Goal: Transaction & Acquisition: Download file/media

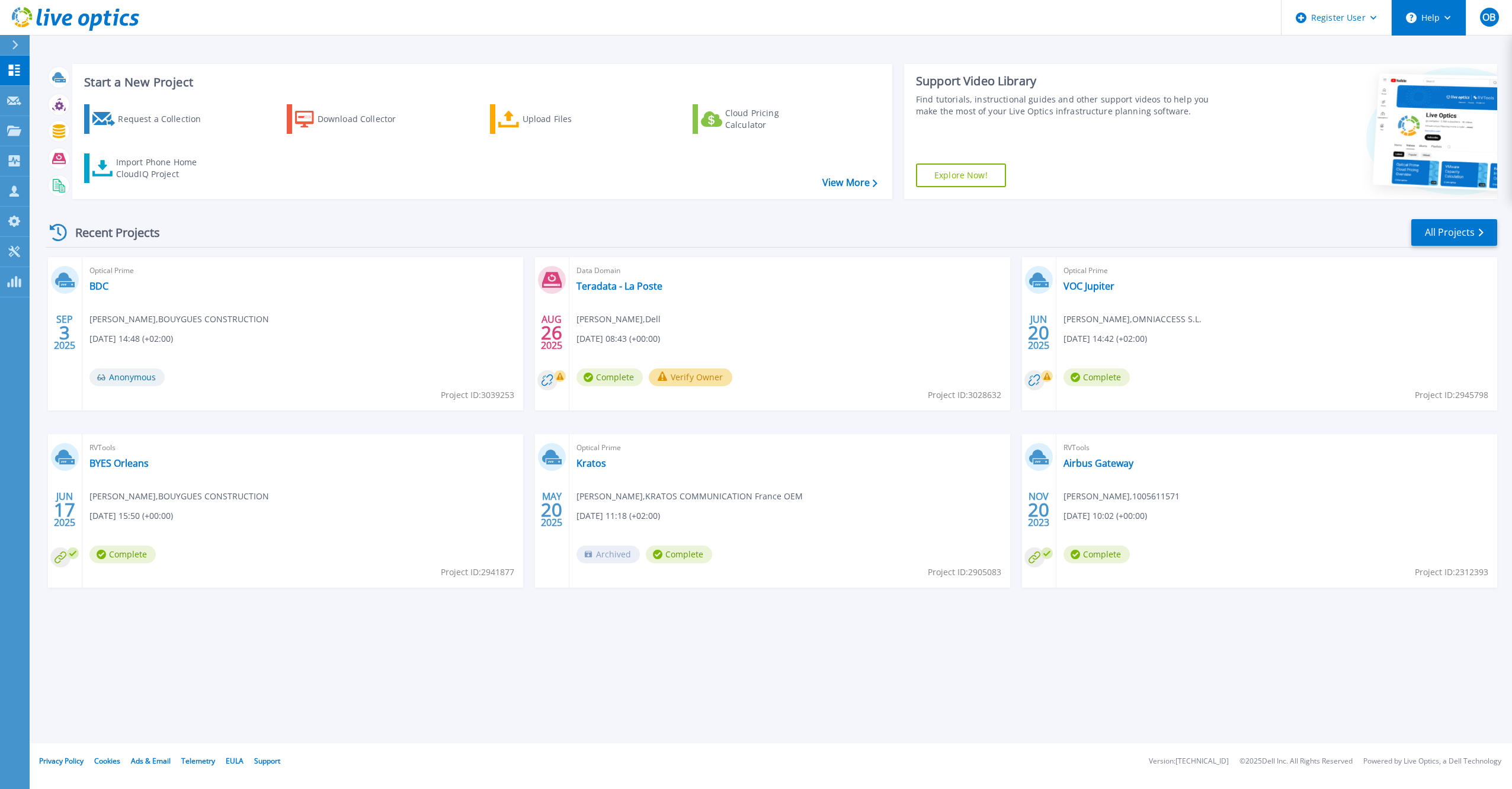
click at [1427, 21] on button "Help" at bounding box center [1428, 18] width 74 height 36
click at [1482, 46] on link "Explore Helpful Articles" at bounding box center [1458, 51] width 132 height 29
click at [1456, 48] on link "Explore Helpful Articles" at bounding box center [1458, 51] width 132 height 29
click at [1368, 21] on div "Register User" at bounding box center [1336, 18] width 109 height 36
click at [1487, 27] on button "OB" at bounding box center [1489, 18] width 46 height 35
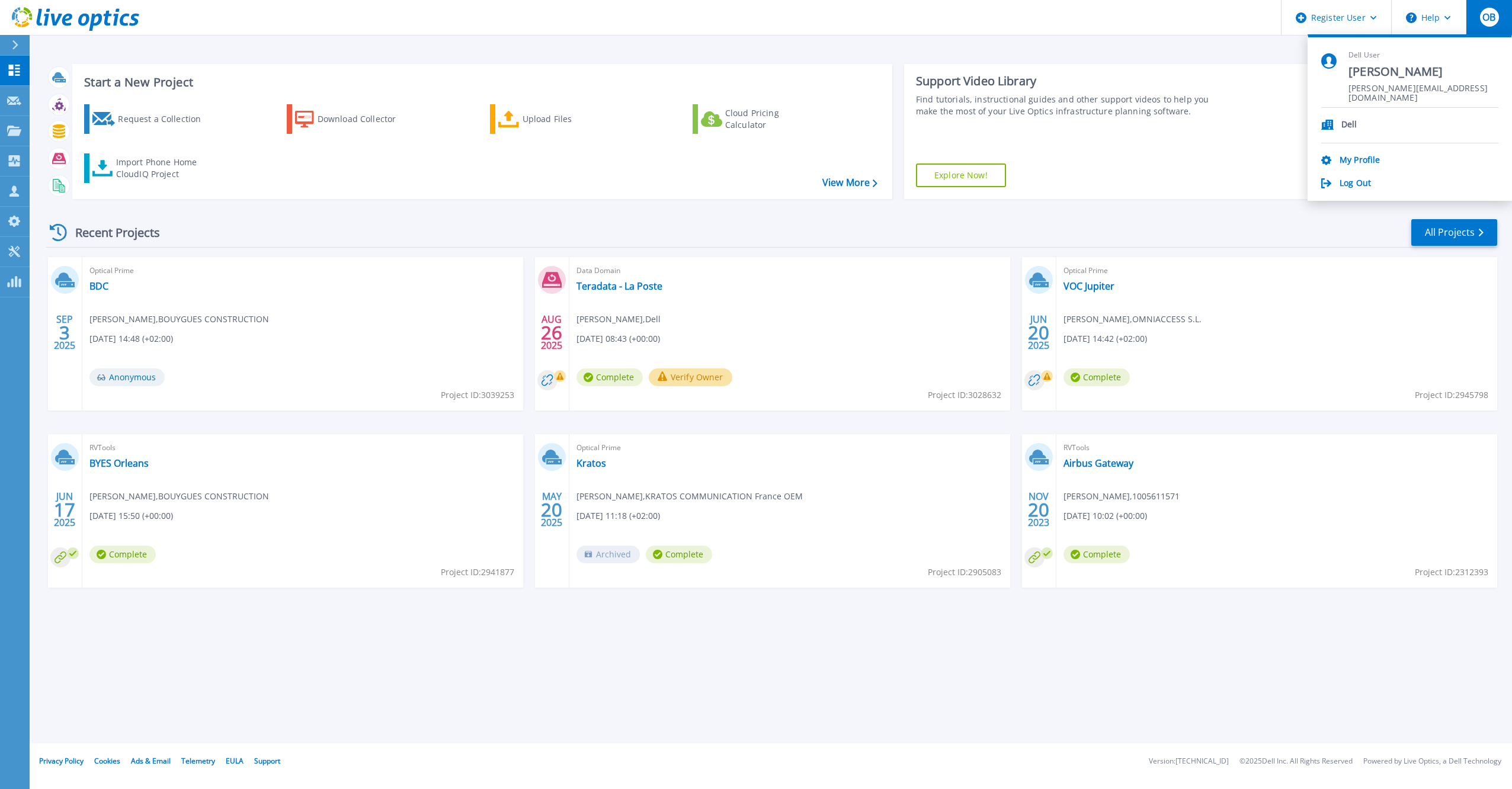
click at [1235, 229] on div "Recent Projects All Projects" at bounding box center [771, 232] width 1451 height 30
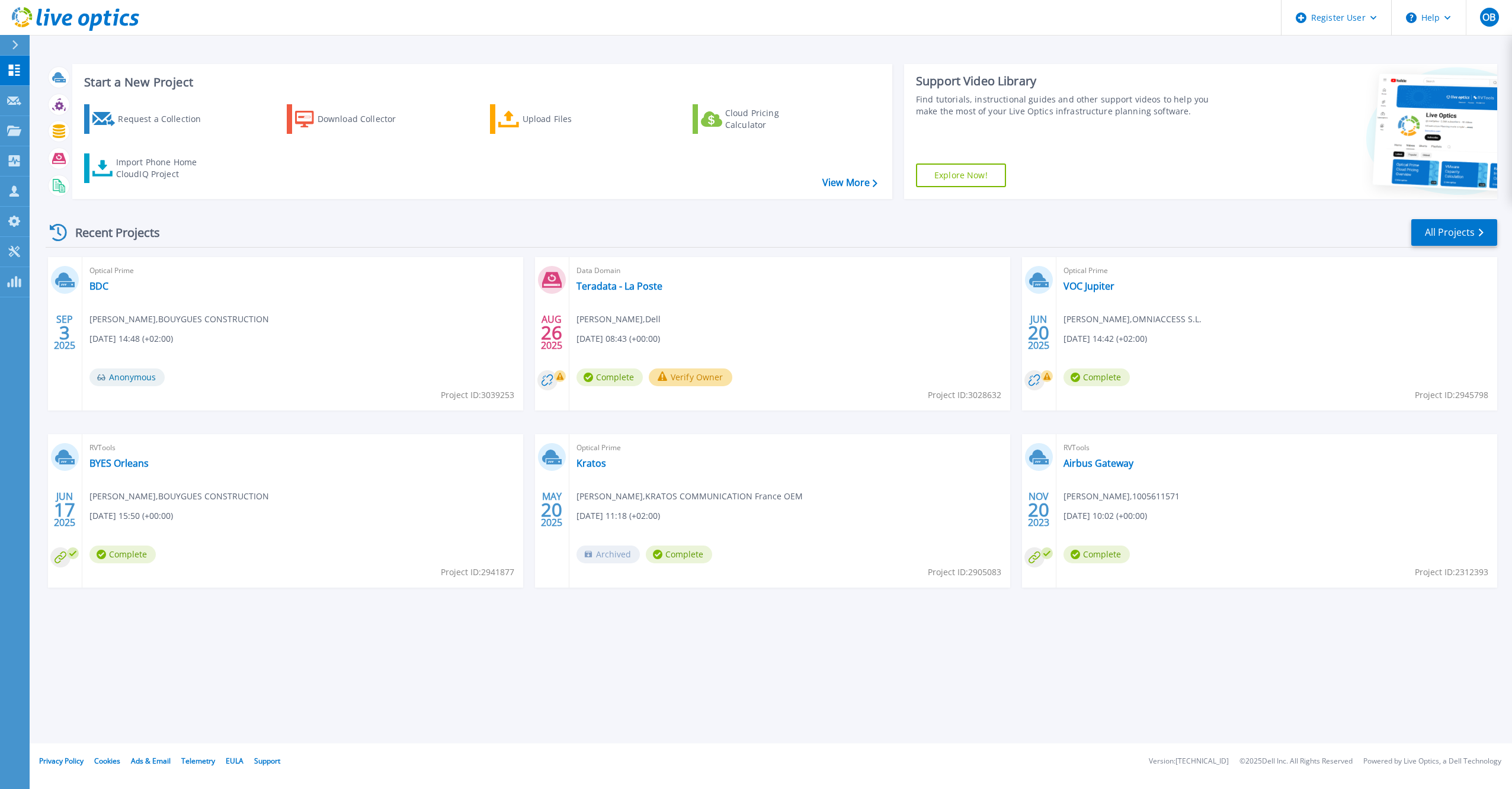
click at [1016, 106] on div "Find tutorials, instructional guides and other support videos to help you make …" at bounding box center [1069, 106] width 307 height 24
click at [969, 174] on link "Explore Now!" at bounding box center [960, 175] width 90 height 24
click at [324, 121] on div "Download Collector" at bounding box center [364, 119] width 95 height 24
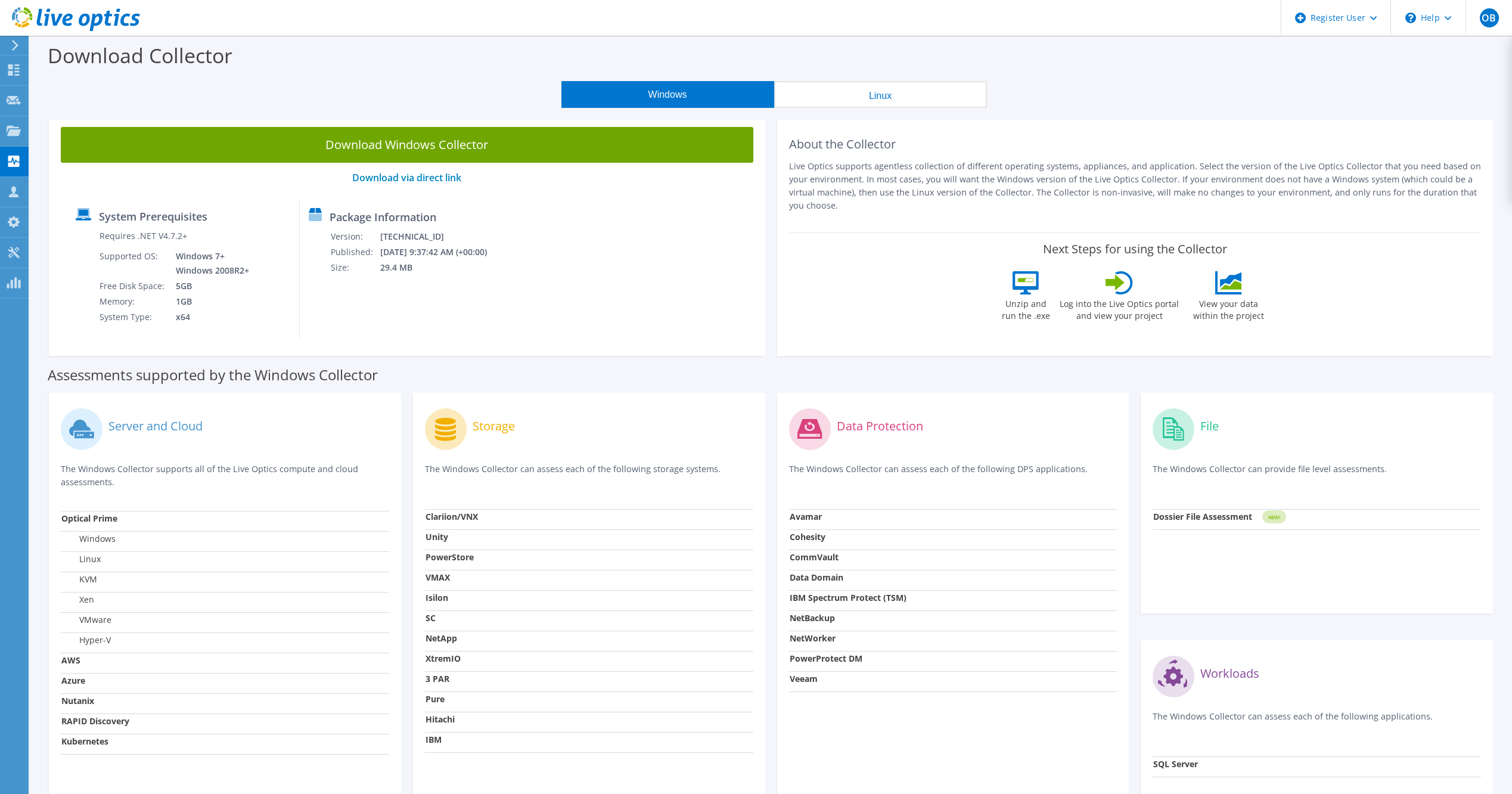
click at [385, 150] on link "Download Windows Collector" at bounding box center [407, 145] width 693 height 36
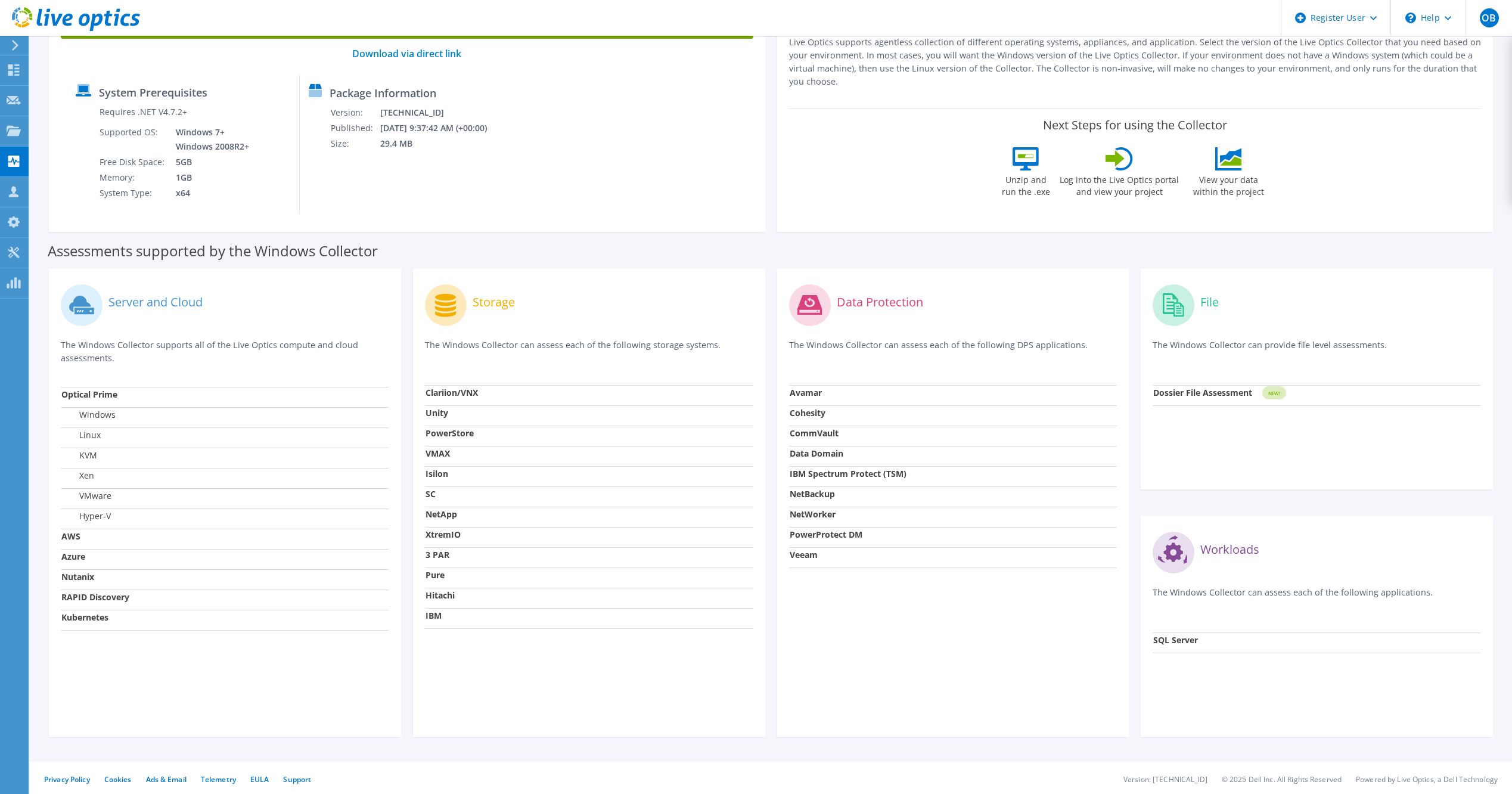
scroll to position [128, 0]
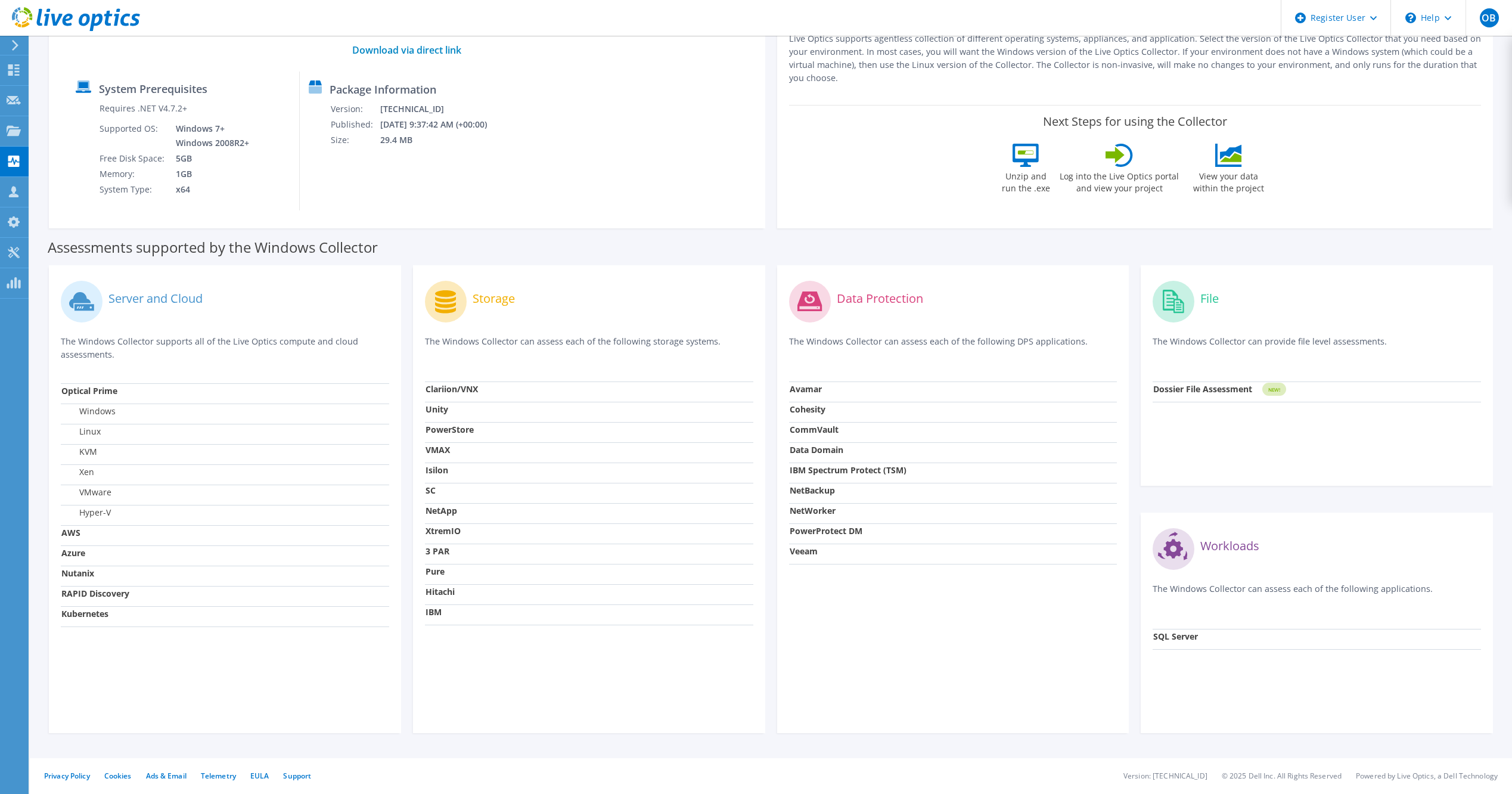
click at [444, 471] on strong "Isilon" at bounding box center [437, 470] width 23 height 11
click at [436, 471] on strong "Isilon" at bounding box center [437, 470] width 23 height 11
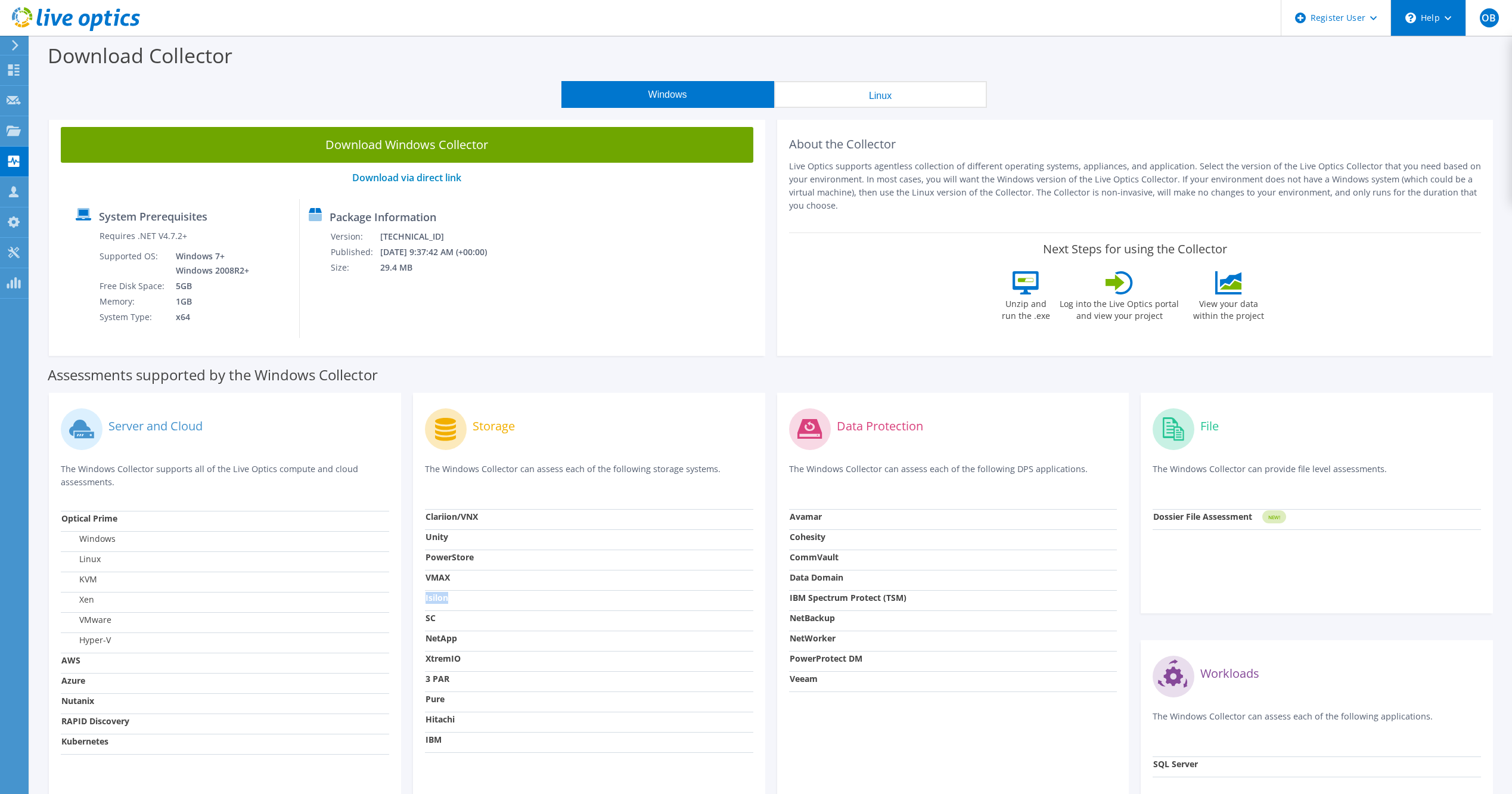
click at [1436, 24] on div "\n Help" at bounding box center [1428, 18] width 75 height 36
click at [1436, 78] on link "Contact Support" at bounding box center [1458, 81] width 133 height 29
click at [1449, 82] on link "Contact Support" at bounding box center [1458, 81] width 133 height 29
